Goal: Information Seeking & Learning: Learn about a topic

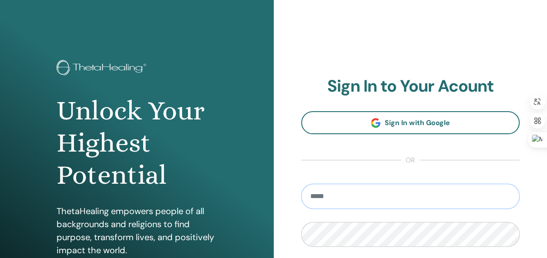
click at [324, 193] on input "email" at bounding box center [410, 196] width 219 height 25
type input "**********"
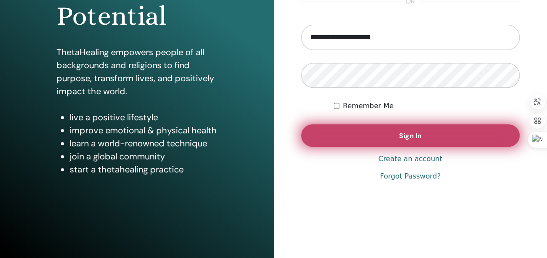
click at [425, 144] on button "Sign In" at bounding box center [410, 135] width 219 height 23
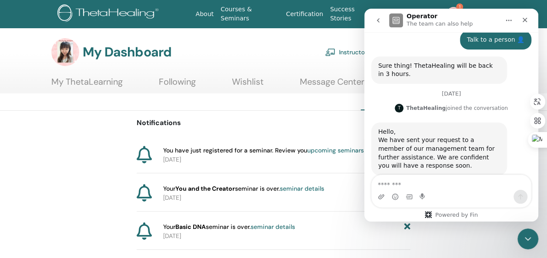
scroll to position [373, 0]
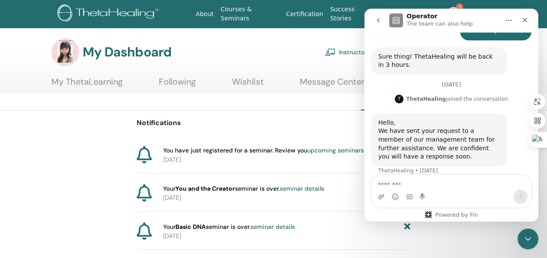
click at [333, 149] on link "upcoming seminars" at bounding box center [335, 151] width 57 height 8
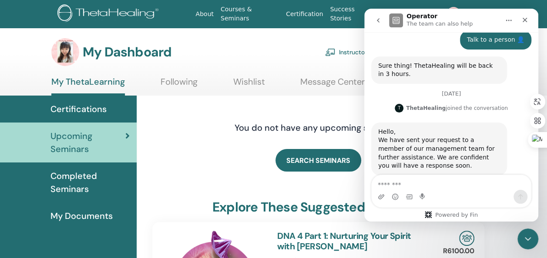
scroll to position [373, 0]
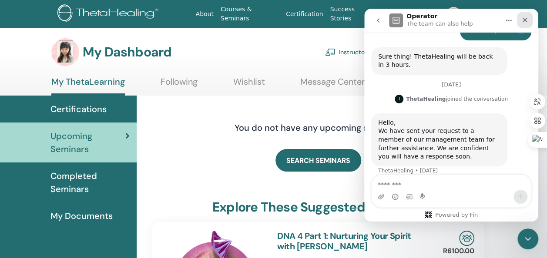
click at [527, 20] on icon "Close" at bounding box center [524, 20] width 7 height 7
